Goal: Transaction & Acquisition: Purchase product/service

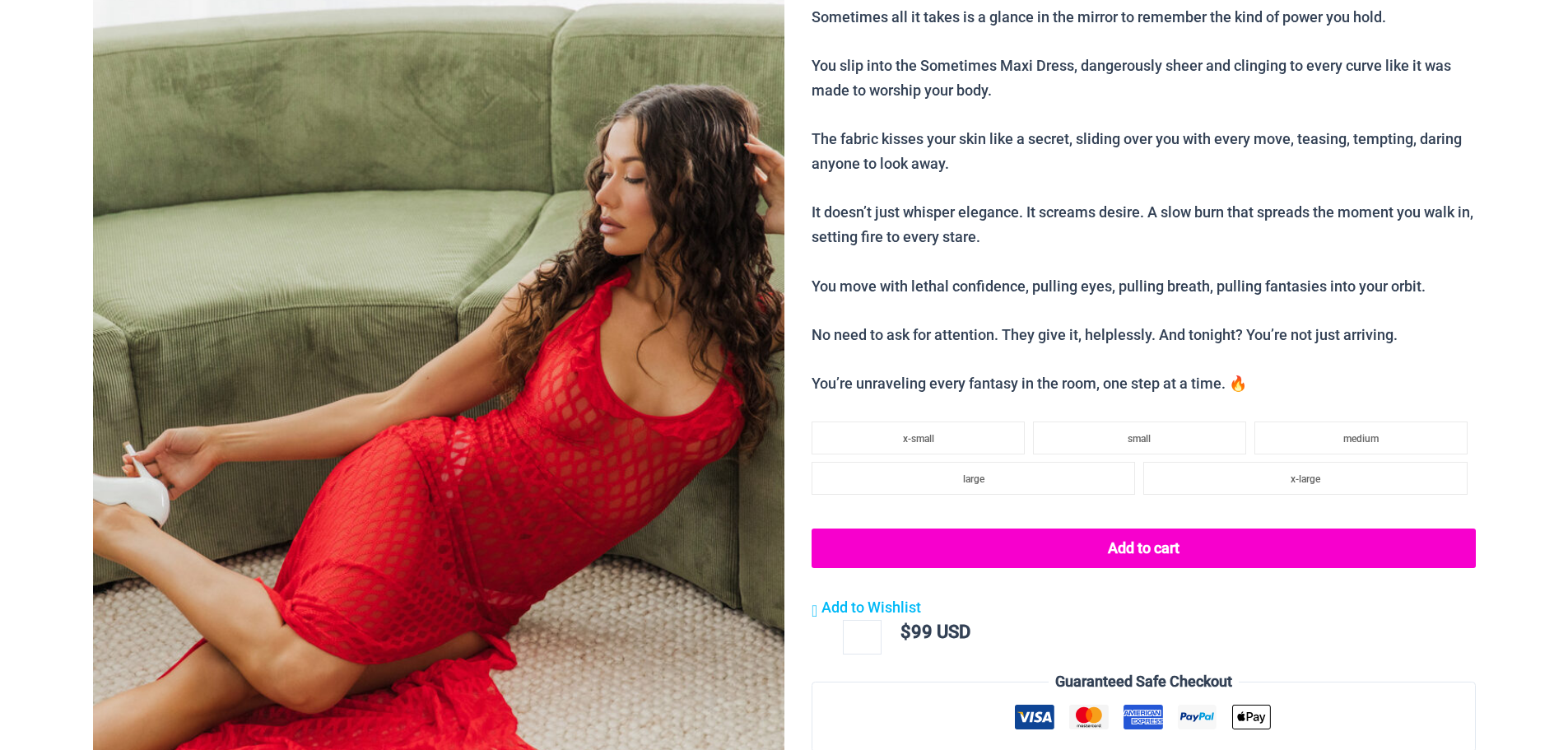
scroll to position [368, 0]
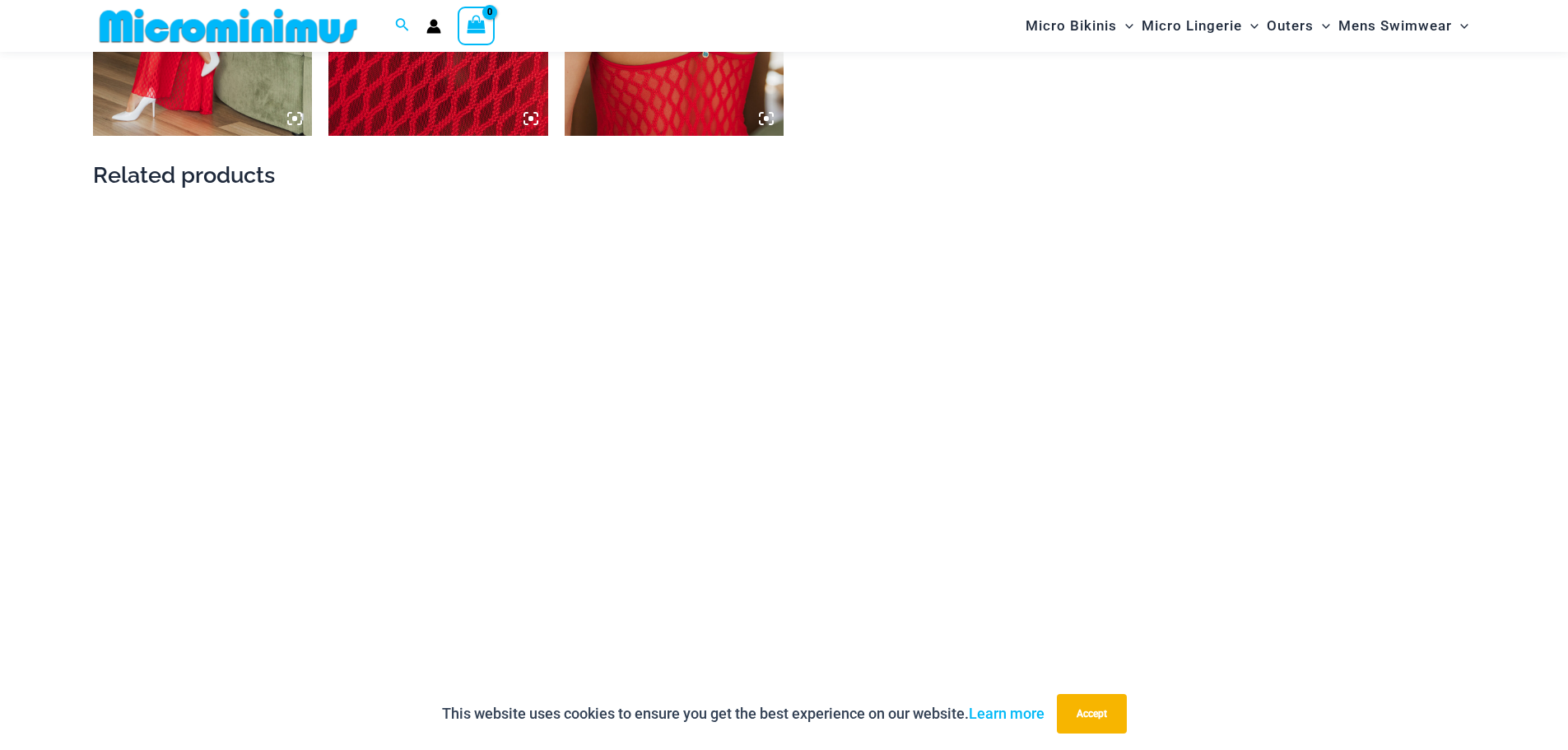
scroll to position [2125, 0]
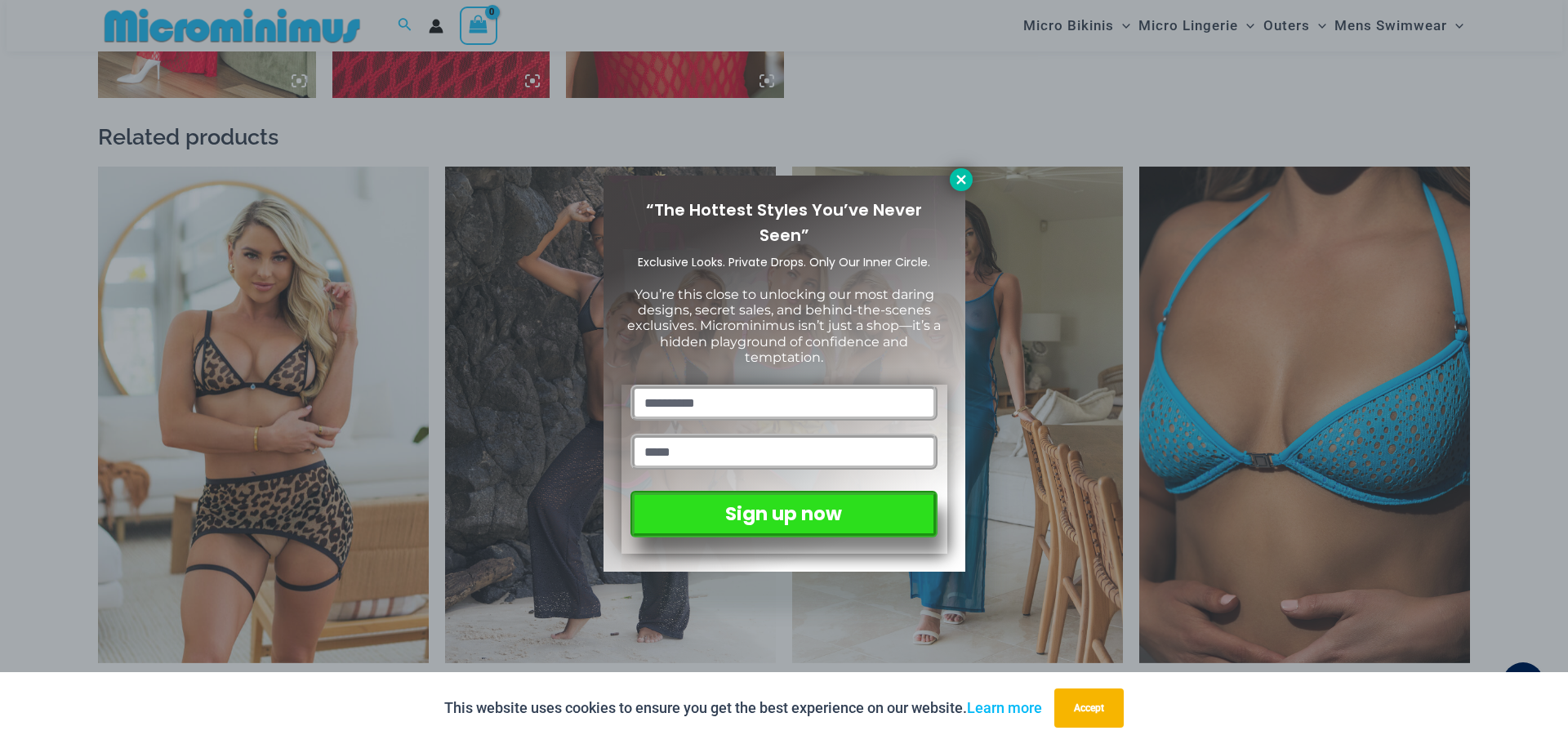
click at [956, 181] on icon at bounding box center [962, 180] width 15 height 15
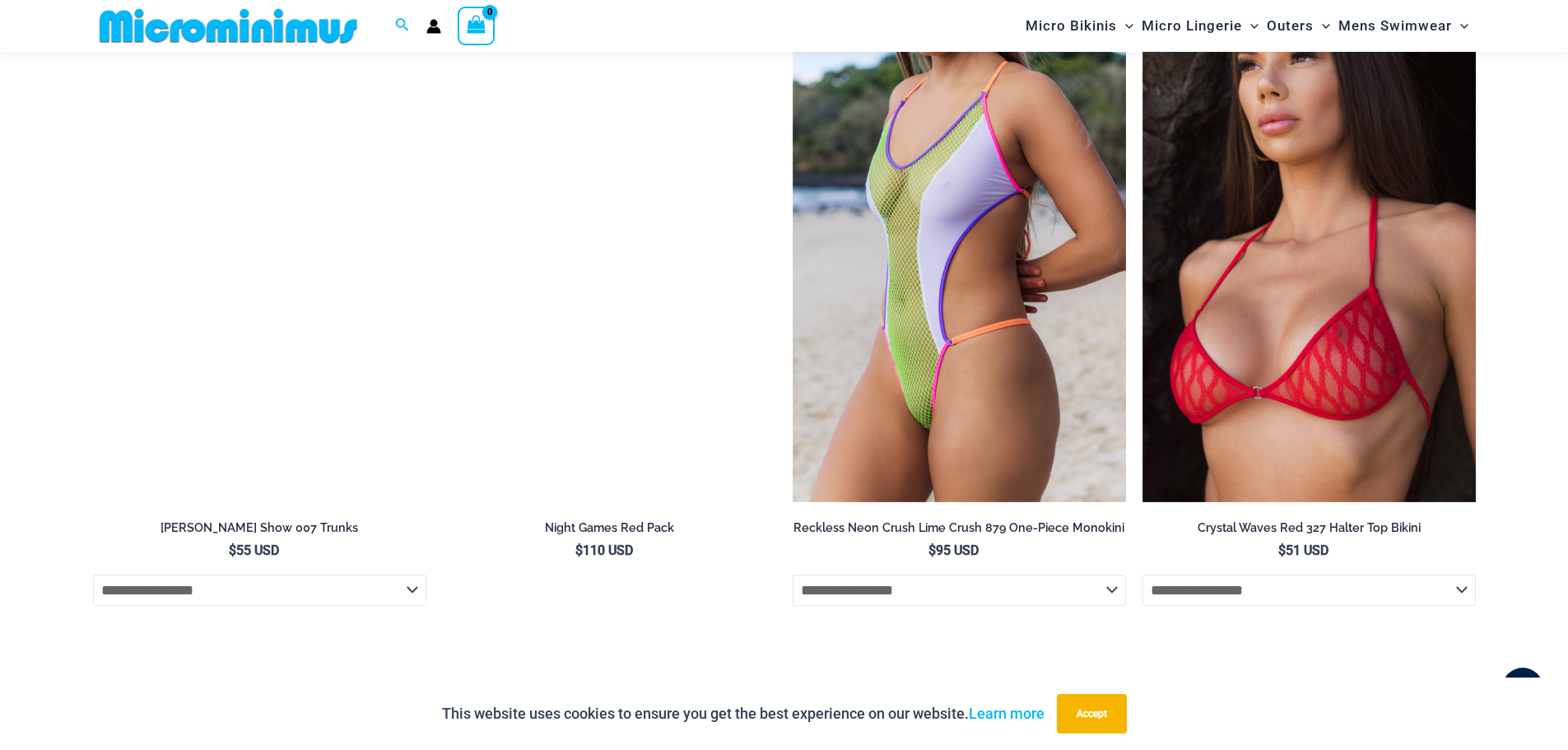
scroll to position [3441, 0]
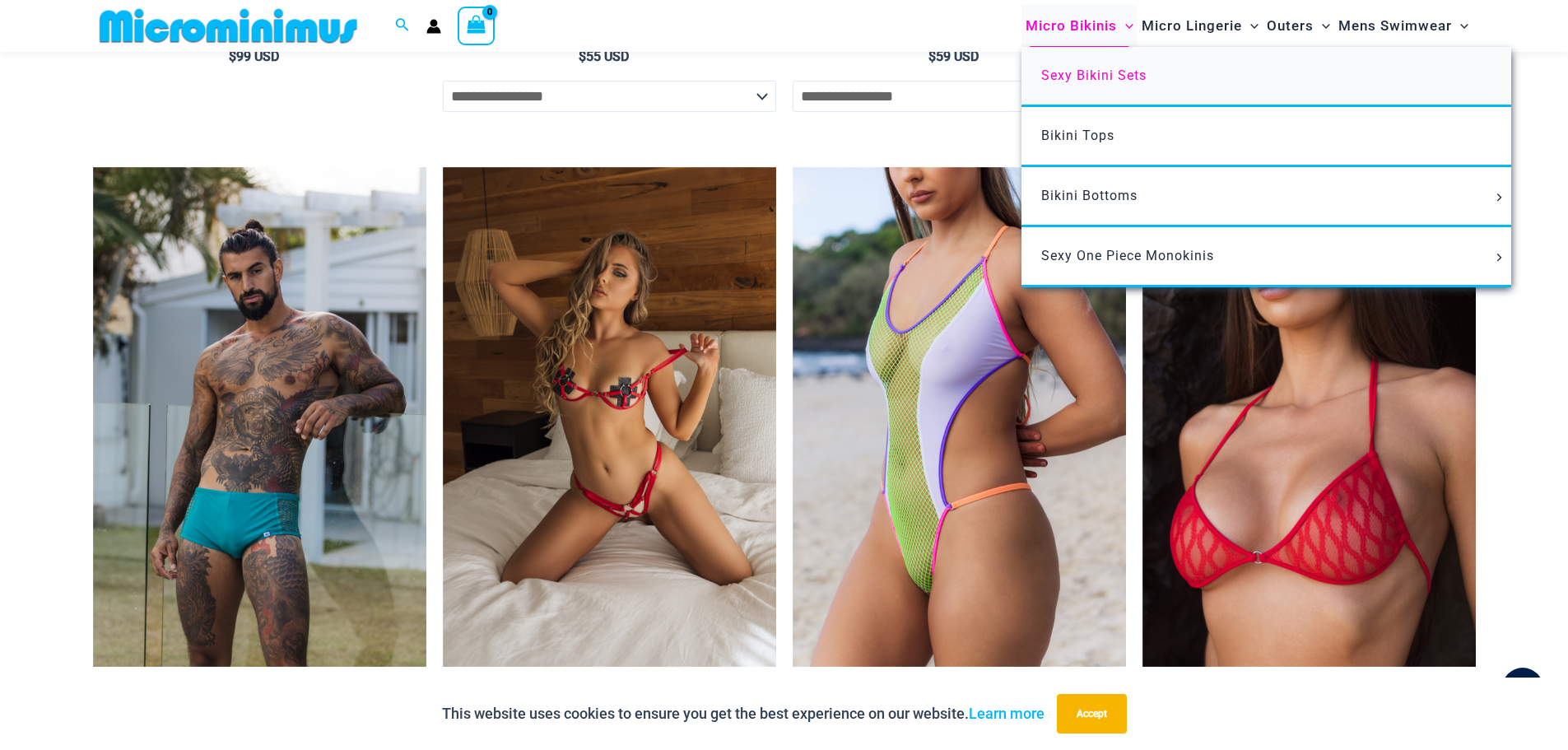
click at [1086, 76] on span "Sexy Bikini Sets" at bounding box center [1094, 75] width 105 height 15
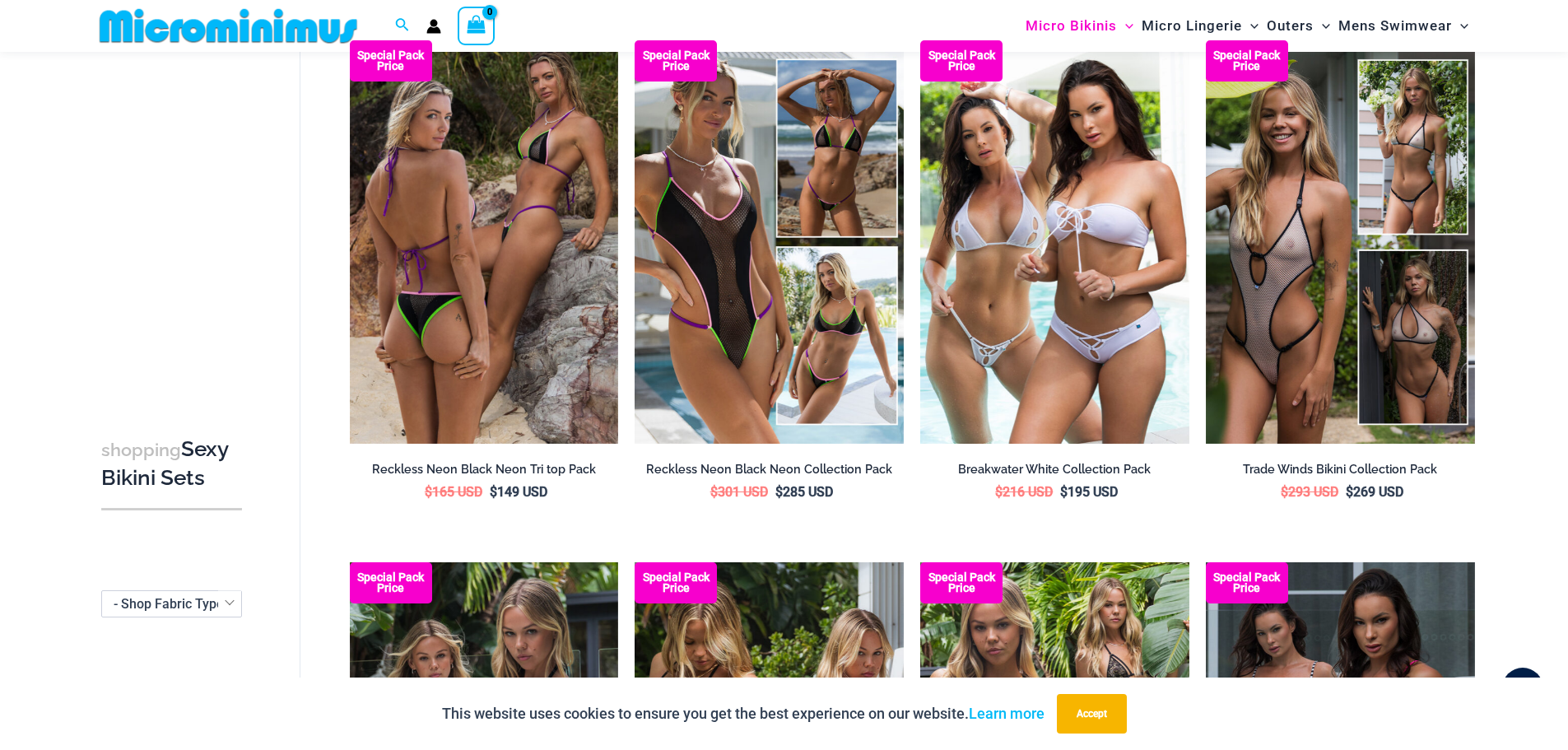
scroll to position [1715, 0]
